Goal: Task Accomplishment & Management: Complete application form

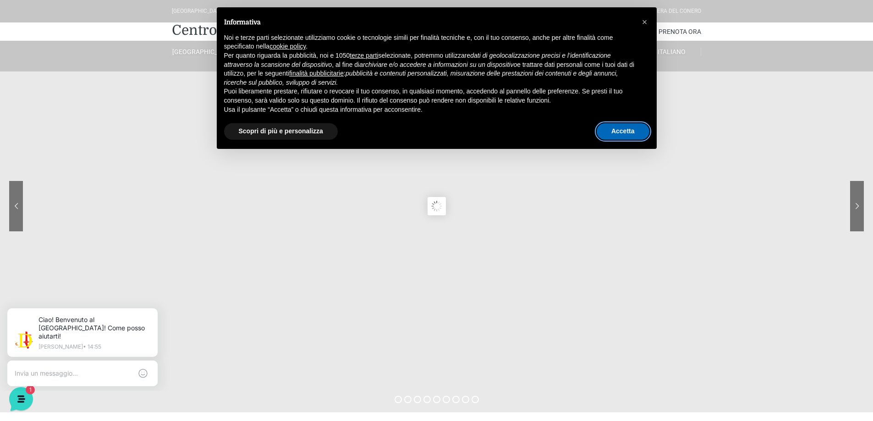
click at [638, 131] on button "Accetta" at bounding box center [622, 131] width 53 height 16
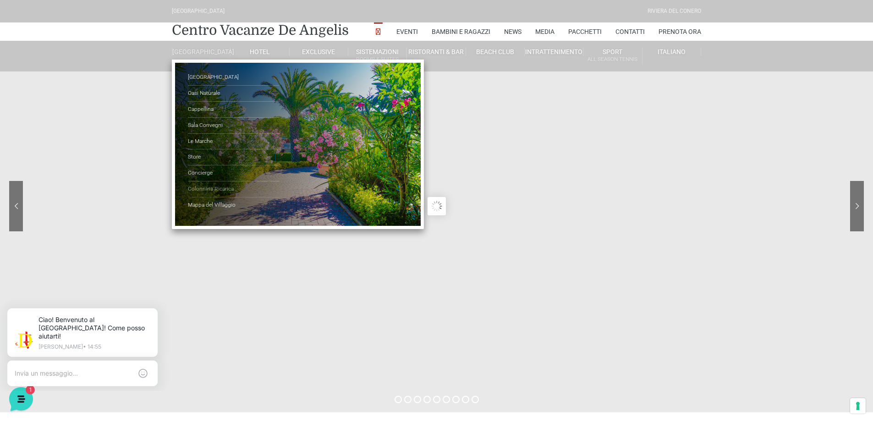
click at [206, 195] on link "Colonnina Ricarica" at bounding box center [234, 189] width 92 height 16
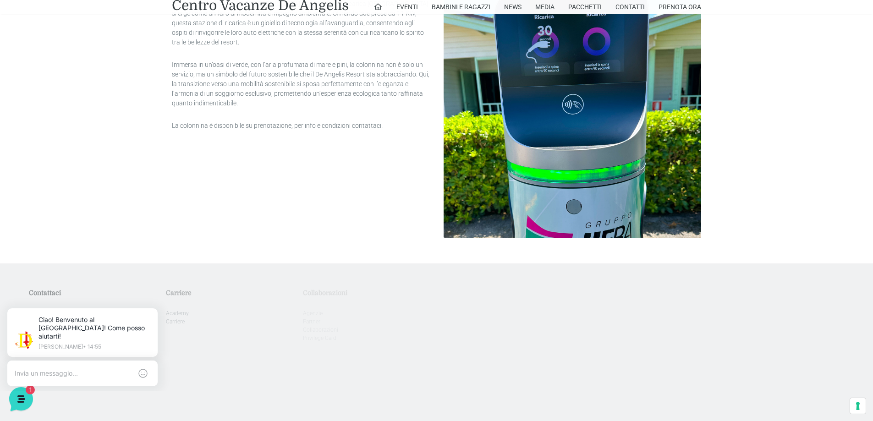
scroll to position [540, 0]
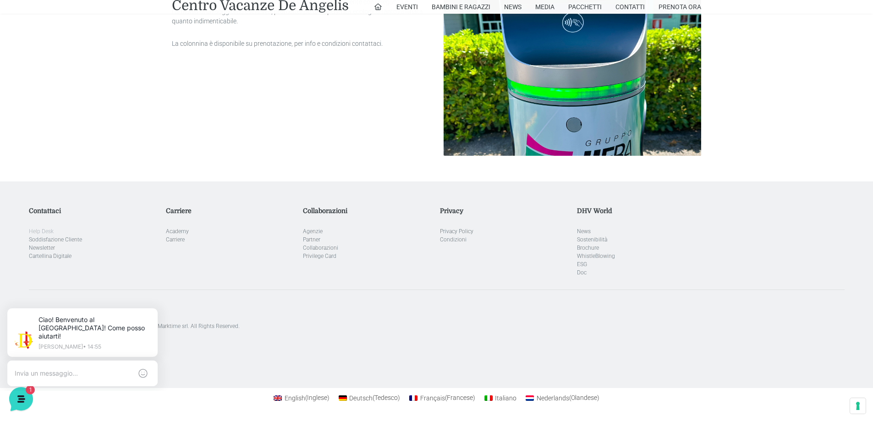
click at [42, 233] on link "Help Desk" at bounding box center [41, 231] width 25 height 6
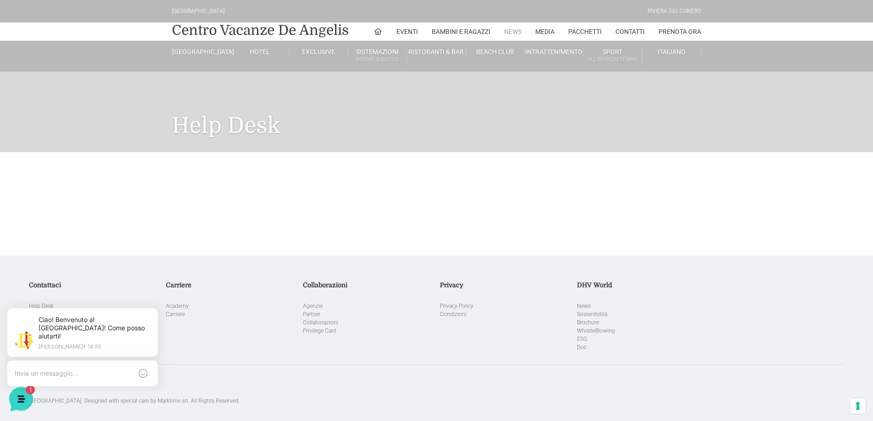
click at [518, 28] on link "News" at bounding box center [512, 31] width 17 height 18
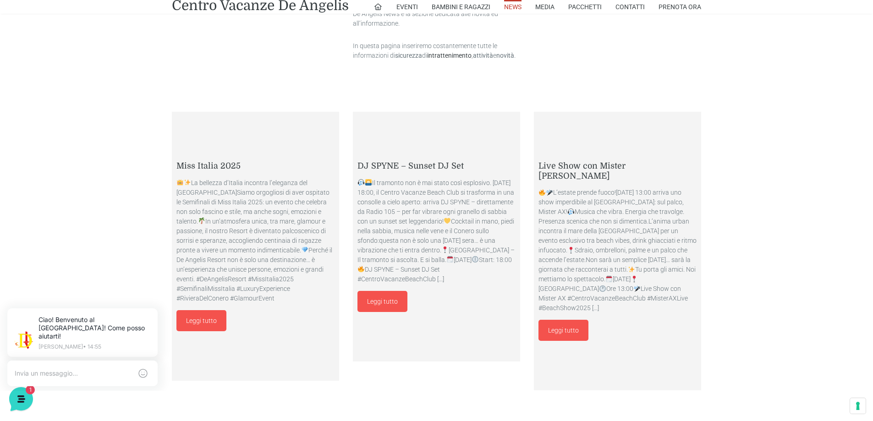
scroll to position [458, 0]
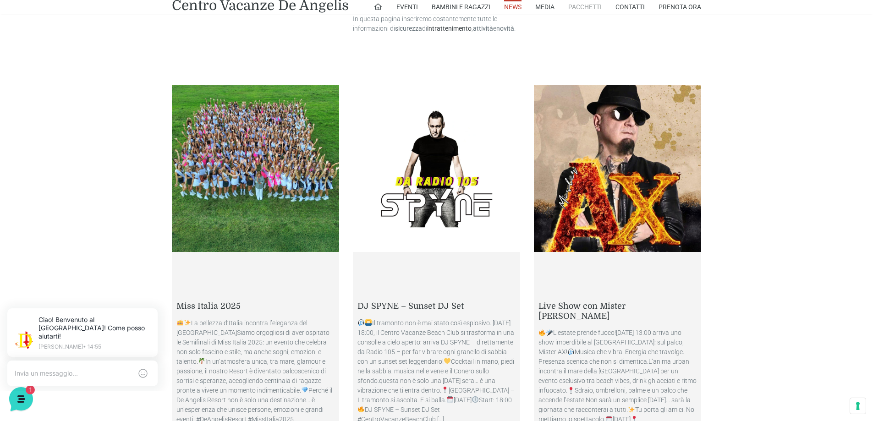
click at [574, 2] on link "Pacchetti" at bounding box center [584, 7] width 33 height 14
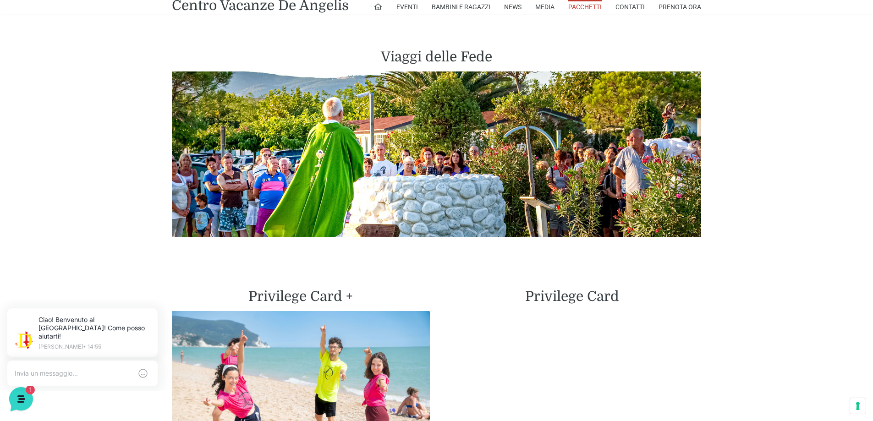
scroll to position [2061, 0]
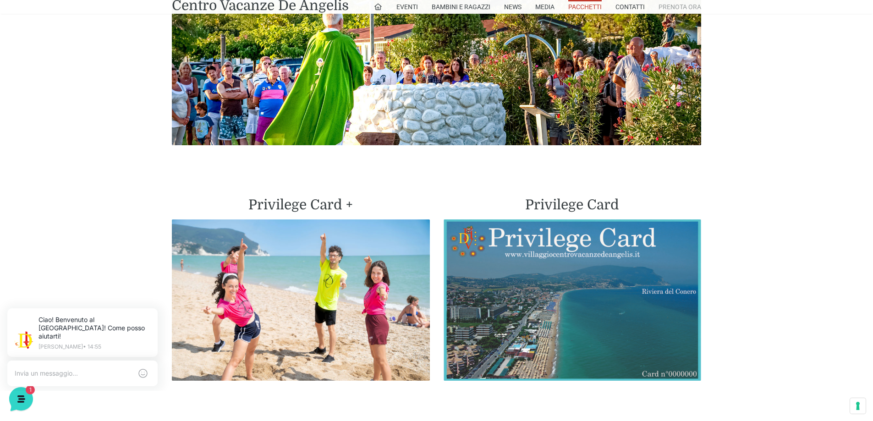
click at [676, 5] on link "Prenota Ora" at bounding box center [679, 7] width 43 height 14
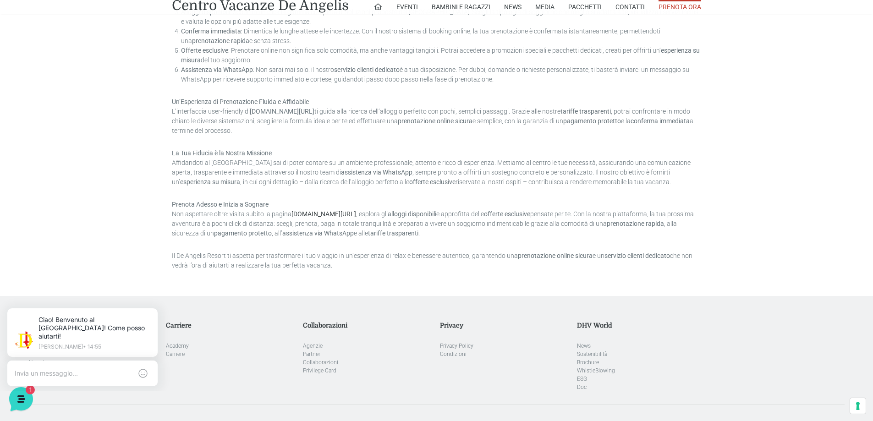
scroll to position [733, 0]
click at [176, 348] on link "Carriere" at bounding box center [175, 351] width 19 height 6
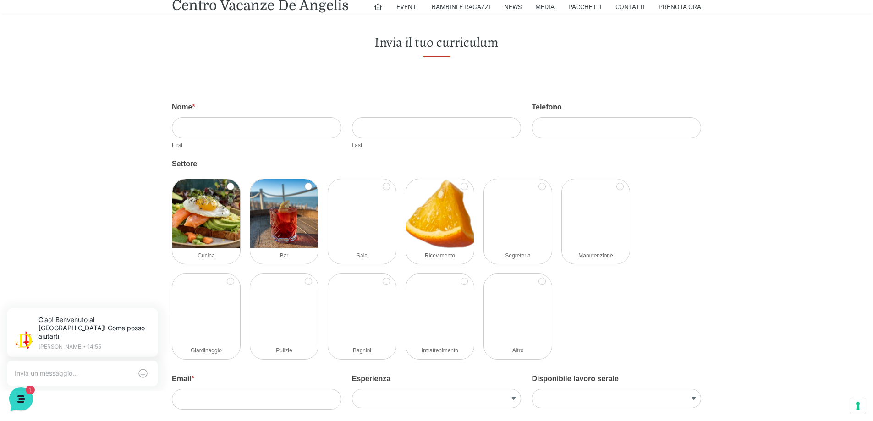
scroll to position [1099, 0]
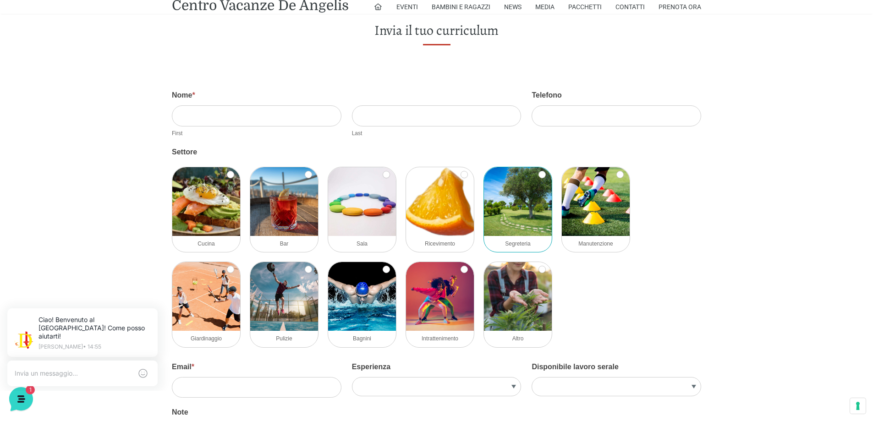
click at [544, 206] on img at bounding box center [518, 201] width 68 height 69
click at [544, 178] on input "Segreteria" at bounding box center [541, 174] width 7 height 7
click at [544, 206] on img at bounding box center [518, 201] width 68 height 69
click at [544, 178] on input "Segreteria" at bounding box center [541, 174] width 7 height 7
checkbox input "false"
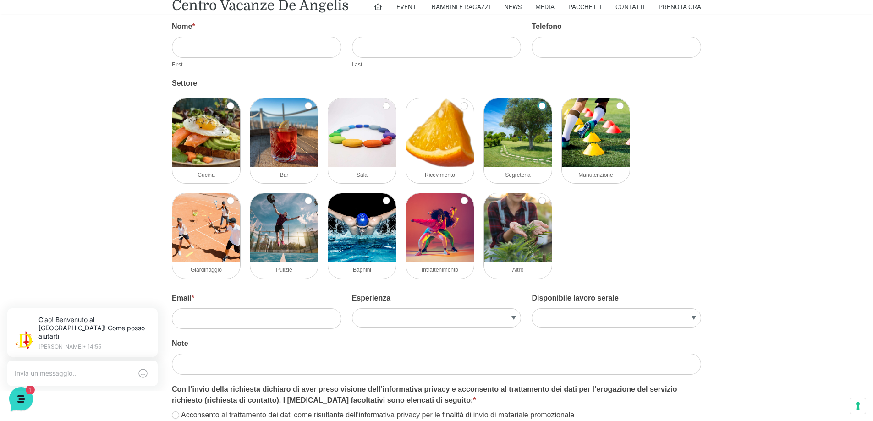
scroll to position [1283, 0]
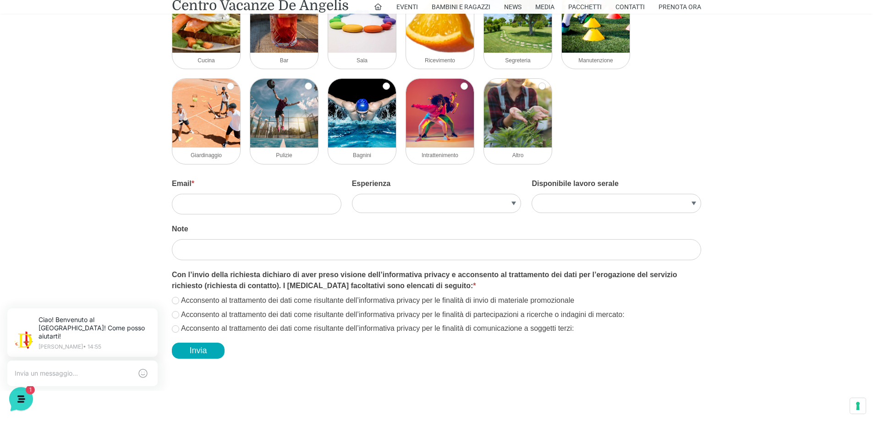
click at [464, 192] on label "Esperienza" at bounding box center [436, 186] width 169 height 16
click at [464, 194] on select "Si No" at bounding box center [436, 203] width 169 height 19
click at [467, 196] on select "Si No" at bounding box center [436, 203] width 169 height 19
click at [560, 198] on select "Si No" at bounding box center [615, 203] width 169 height 19
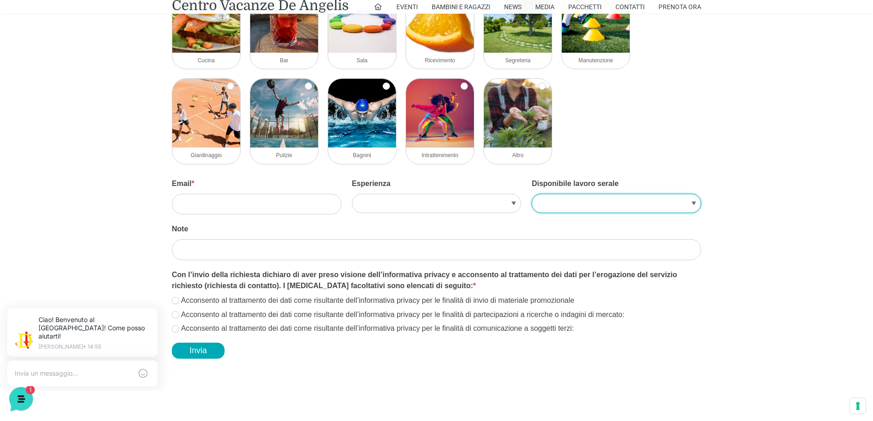
click at [560, 198] on select "Si No" at bounding box center [615, 203] width 169 height 19
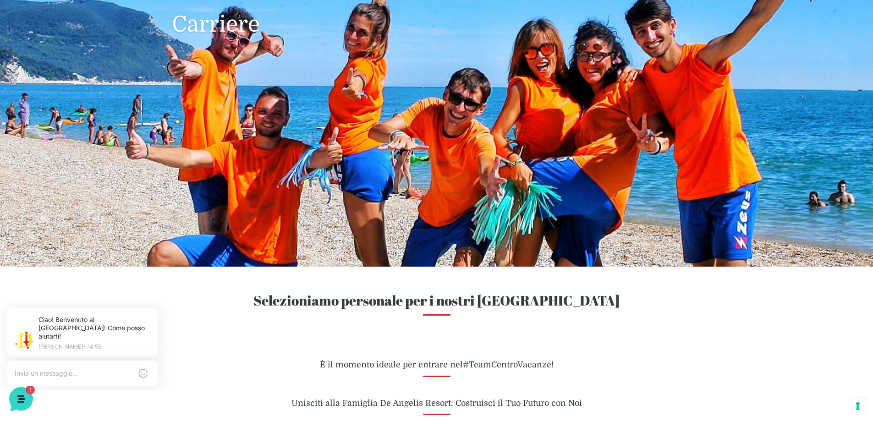
scroll to position [0, 0]
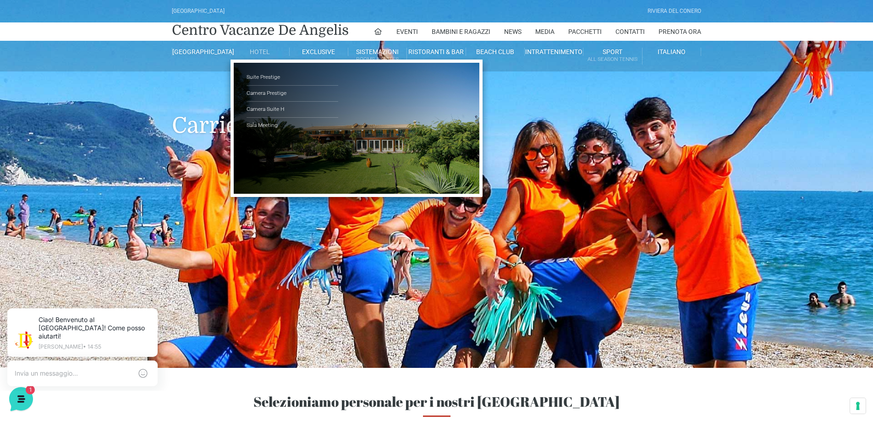
click at [256, 48] on link "Hotel" at bounding box center [259, 52] width 59 height 8
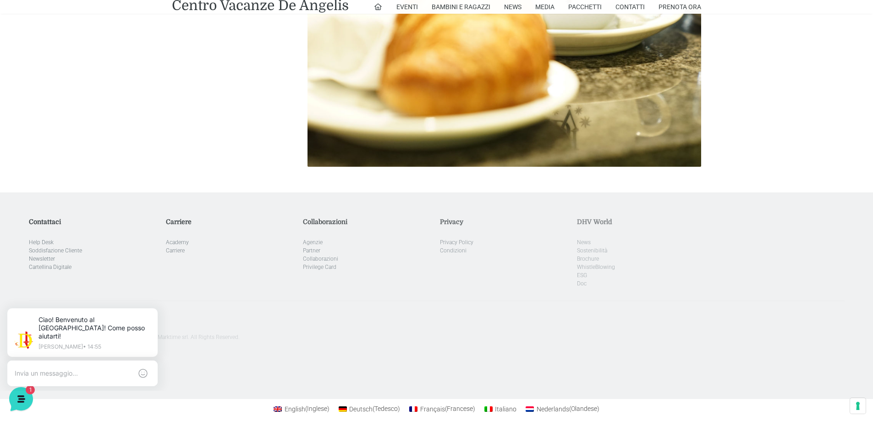
scroll to position [2724, 0]
